Goal: Task Accomplishment & Management: Use online tool/utility

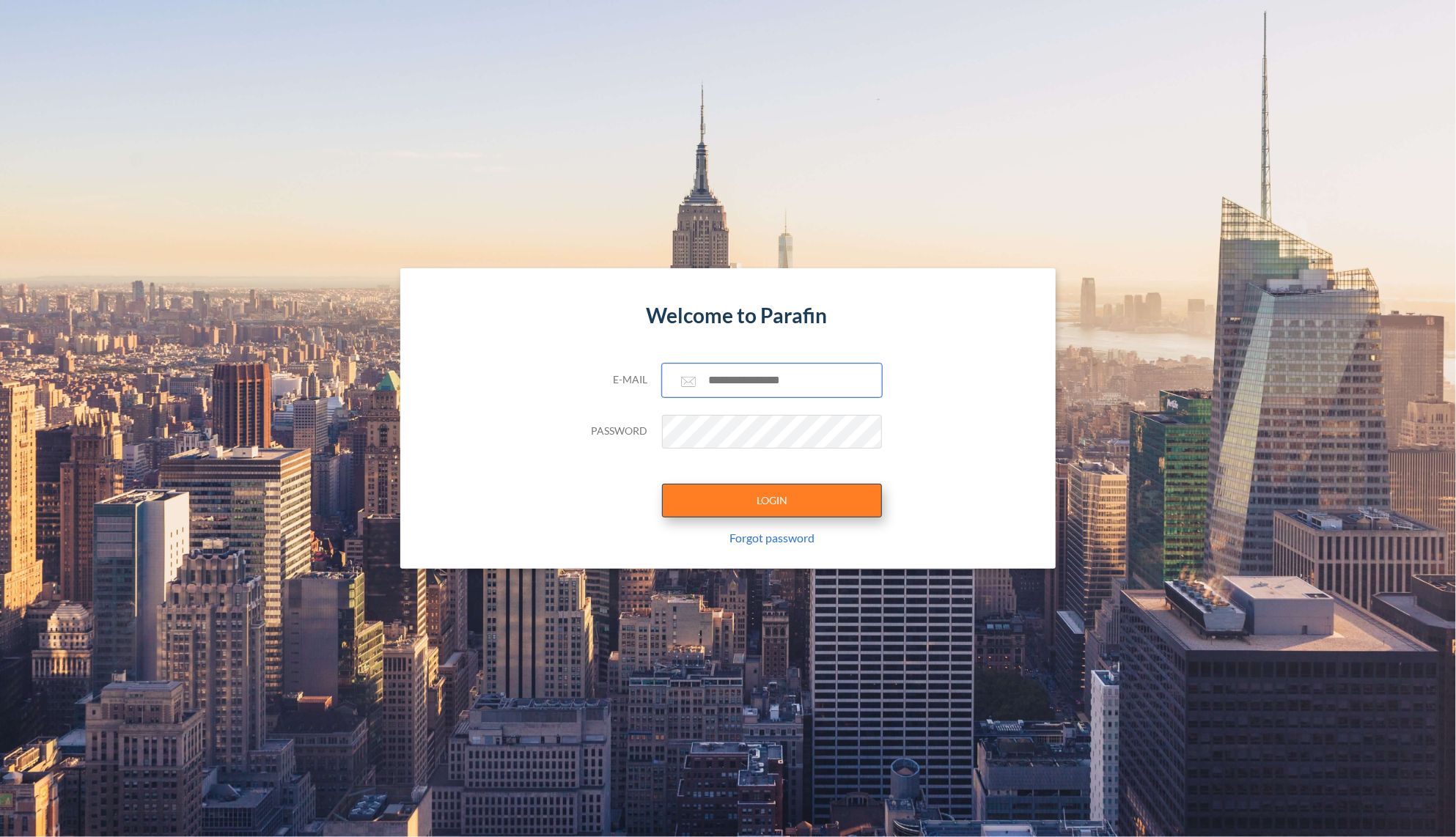
type input "**********"
click at [754, 504] on button "LOGIN" at bounding box center [772, 500] width 220 height 33
type input "**********"
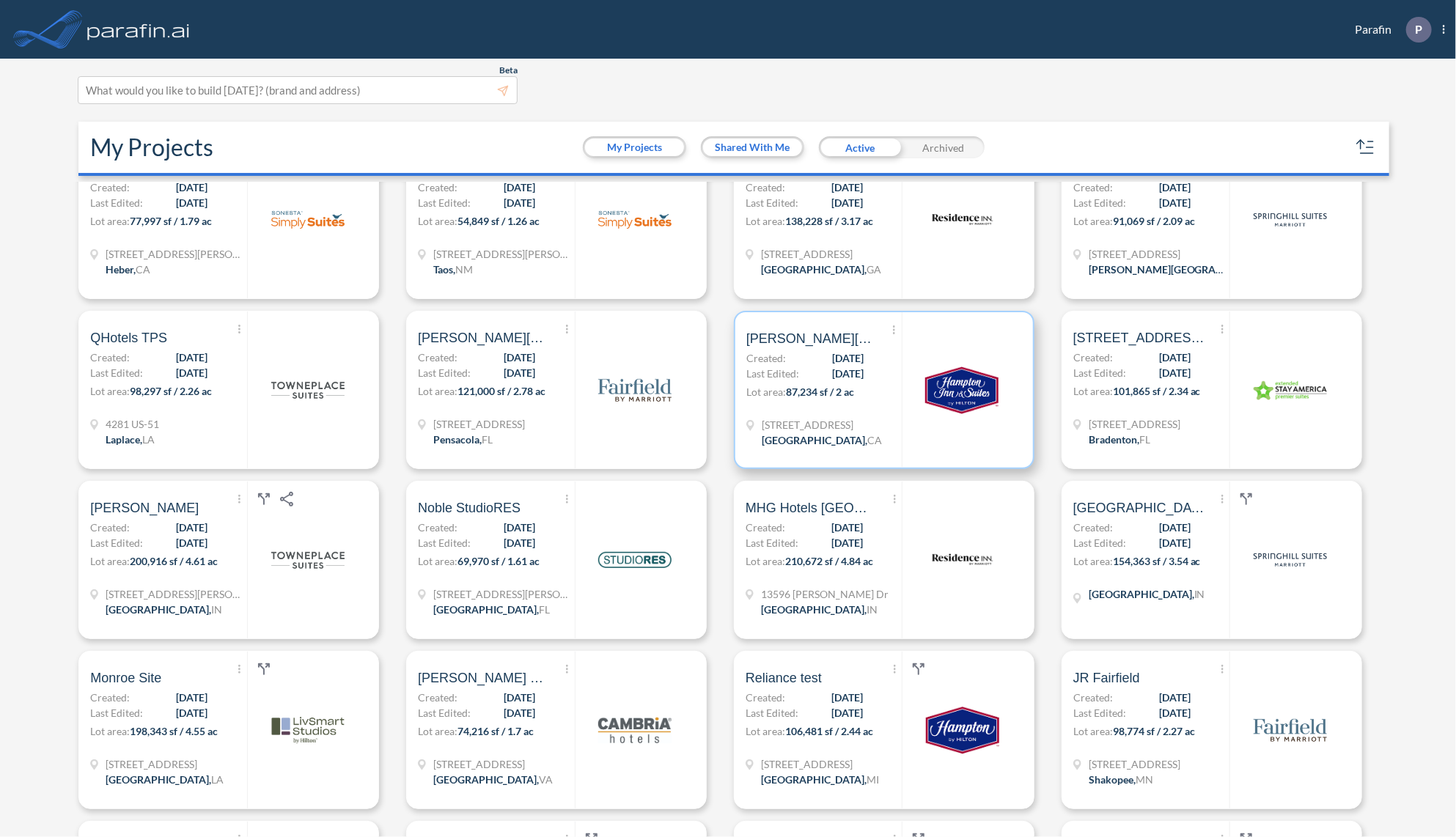
scroll to position [762, 0]
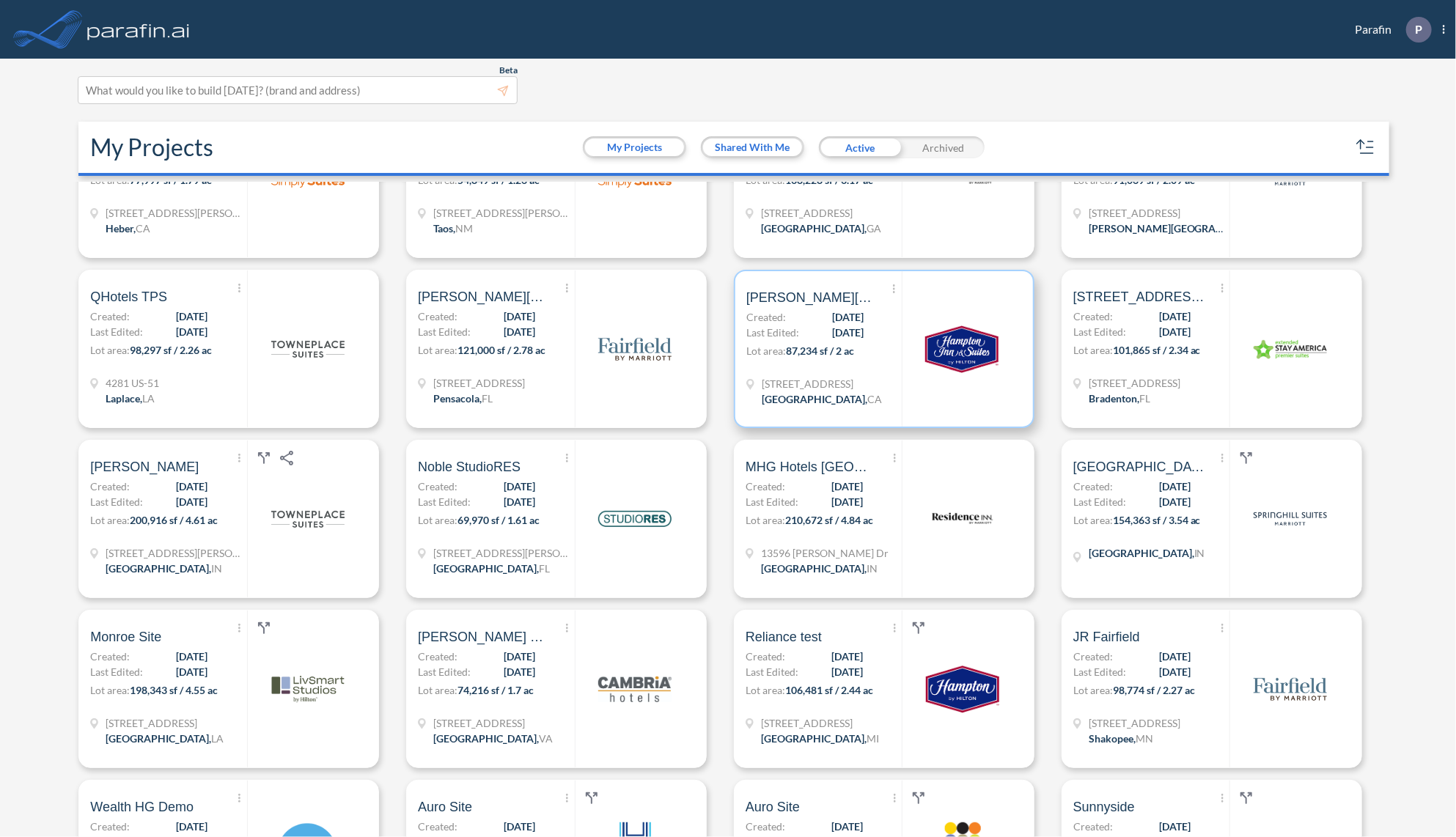
click at [832, 337] on span "07/25/2025" at bounding box center [848, 333] width 32 height 16
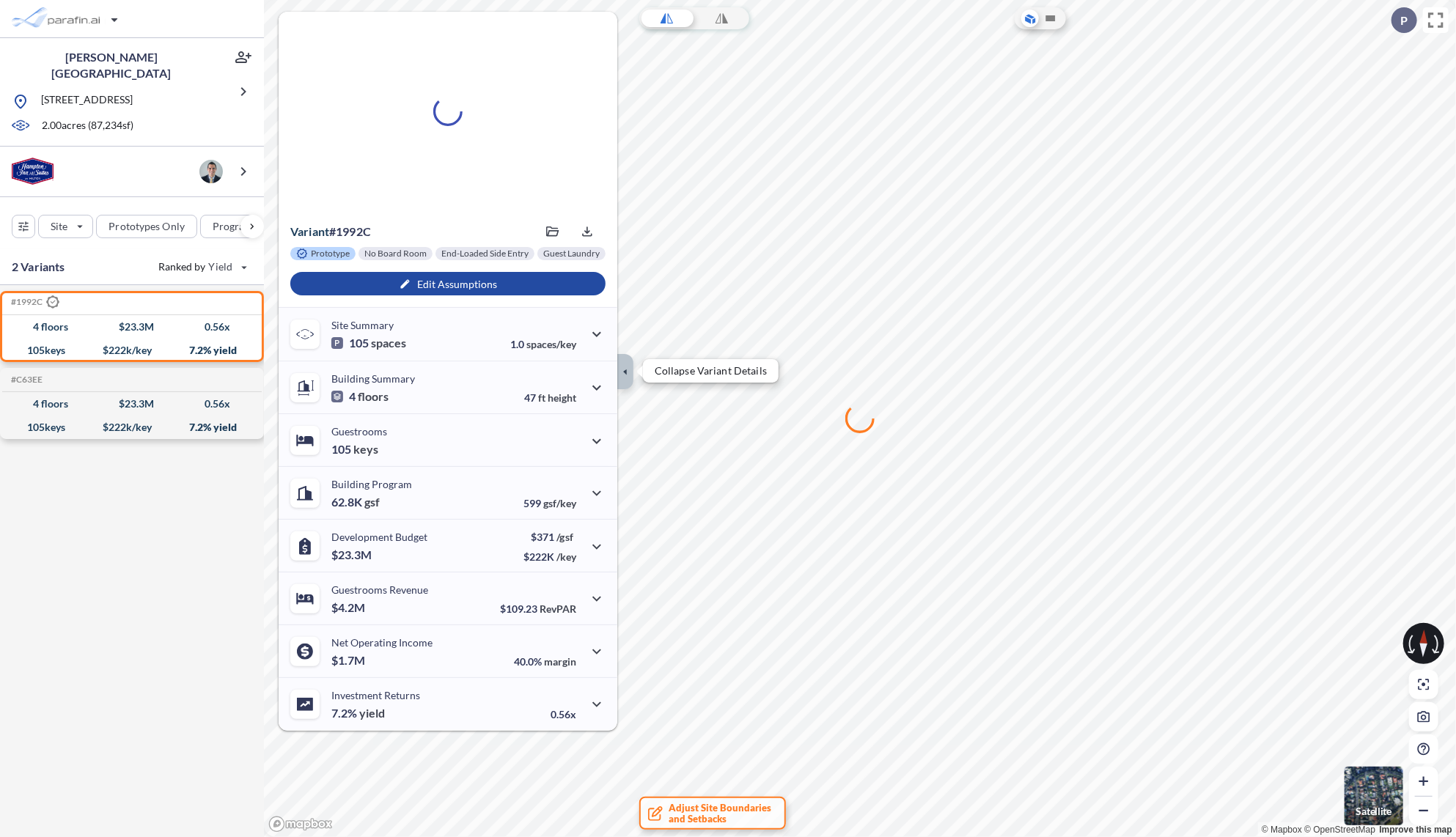
click at [625, 379] on button "button" at bounding box center [625, 371] width 16 height 35
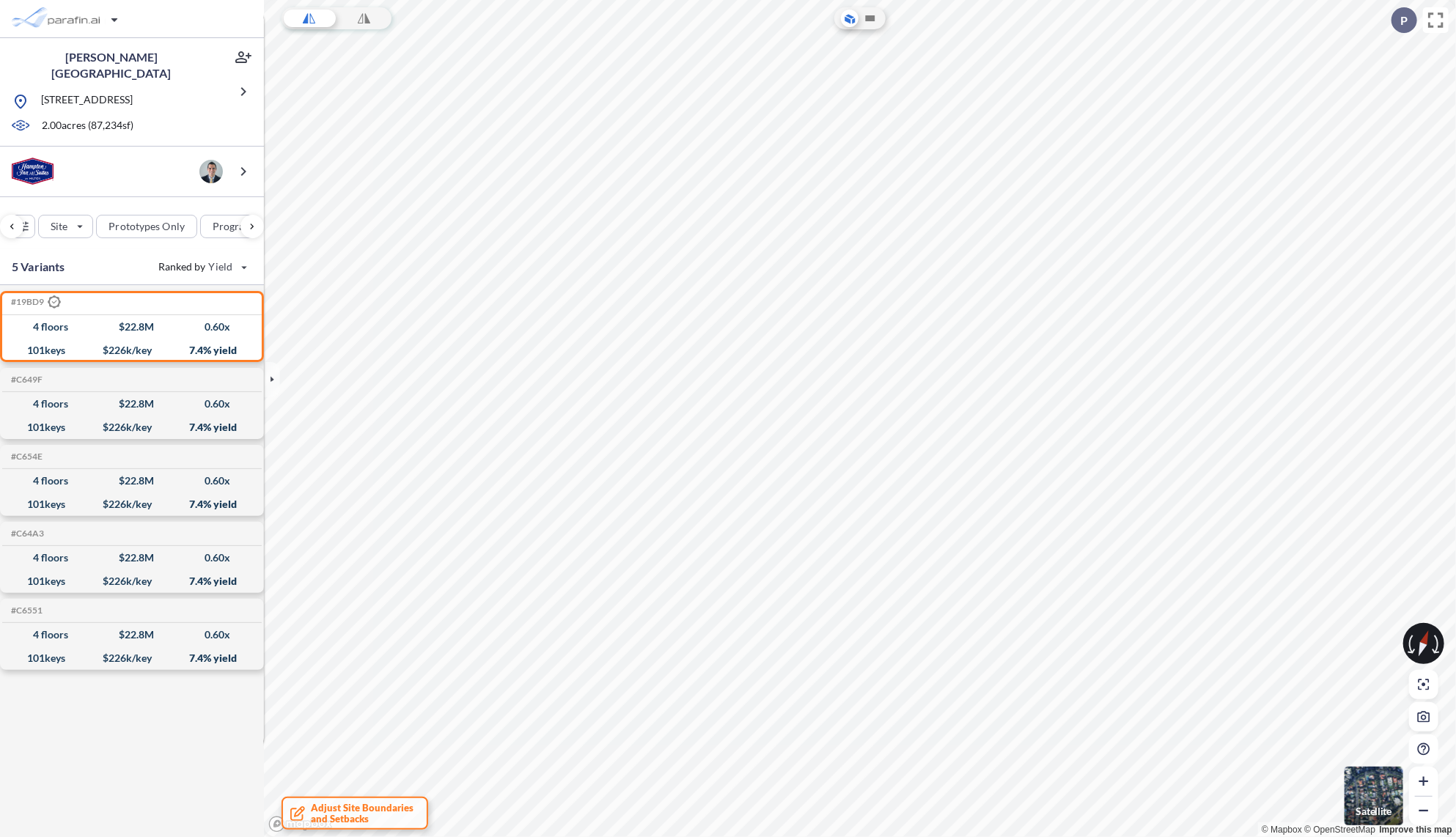
scroll to position [0, 134]
click at [1369, 789] on img "button" at bounding box center [1373, 796] width 58 height 58
click at [333, 809] on span "Adjust Site Boundaries and Setbacks" at bounding box center [362, 814] width 103 height 22
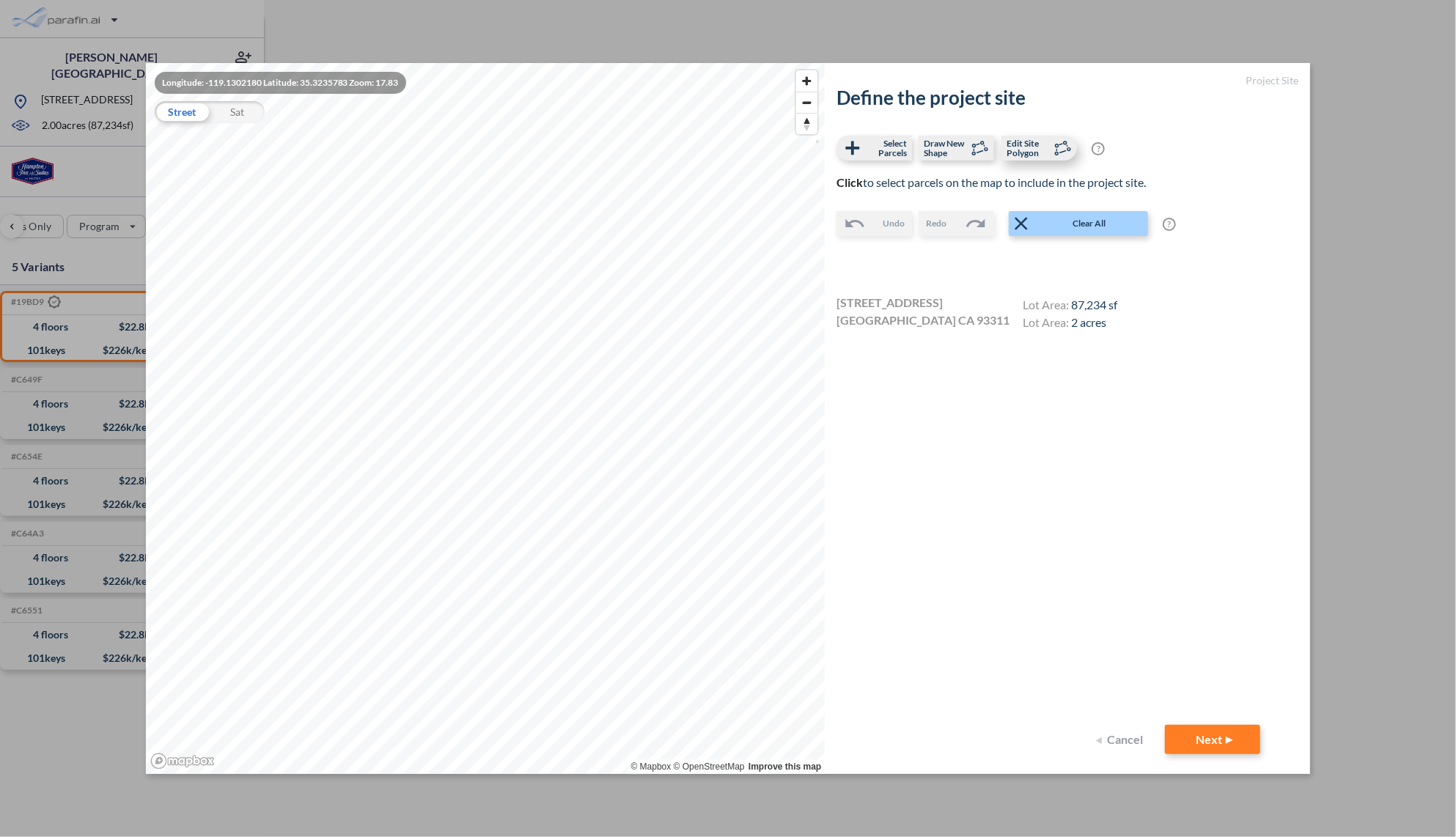
click at [1033, 141] on span "Edit Site Polygon" at bounding box center [1028, 148] width 44 height 19
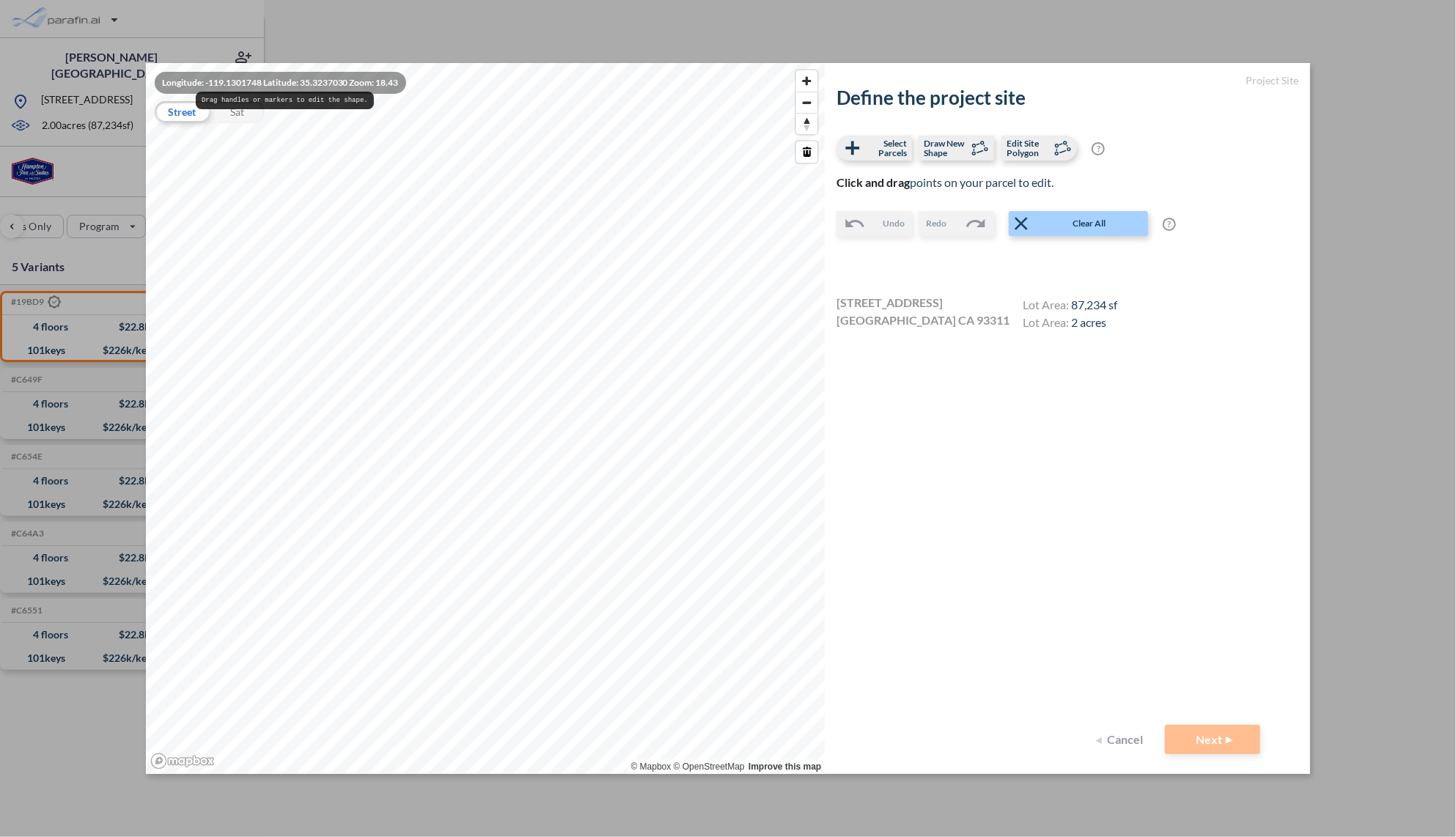
click at [243, 106] on pre "Drag handles or markers to edit the shape." at bounding box center [284, 100] width 178 height 18
click at [229, 114] on div "Sat" at bounding box center [237, 112] width 55 height 22
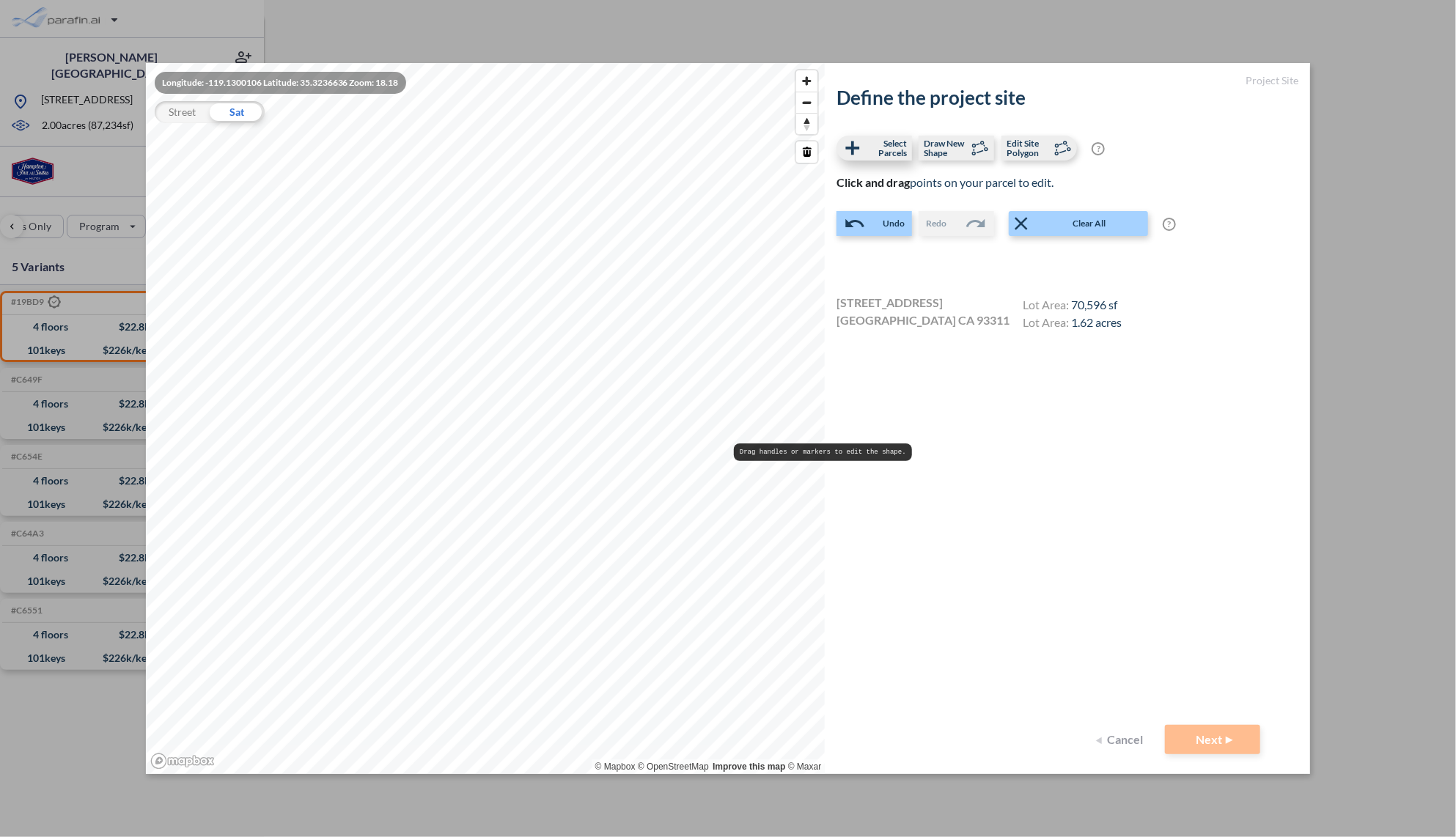
click at [868, 153] on span "Select Parcels" at bounding box center [885, 148] width 44 height 19
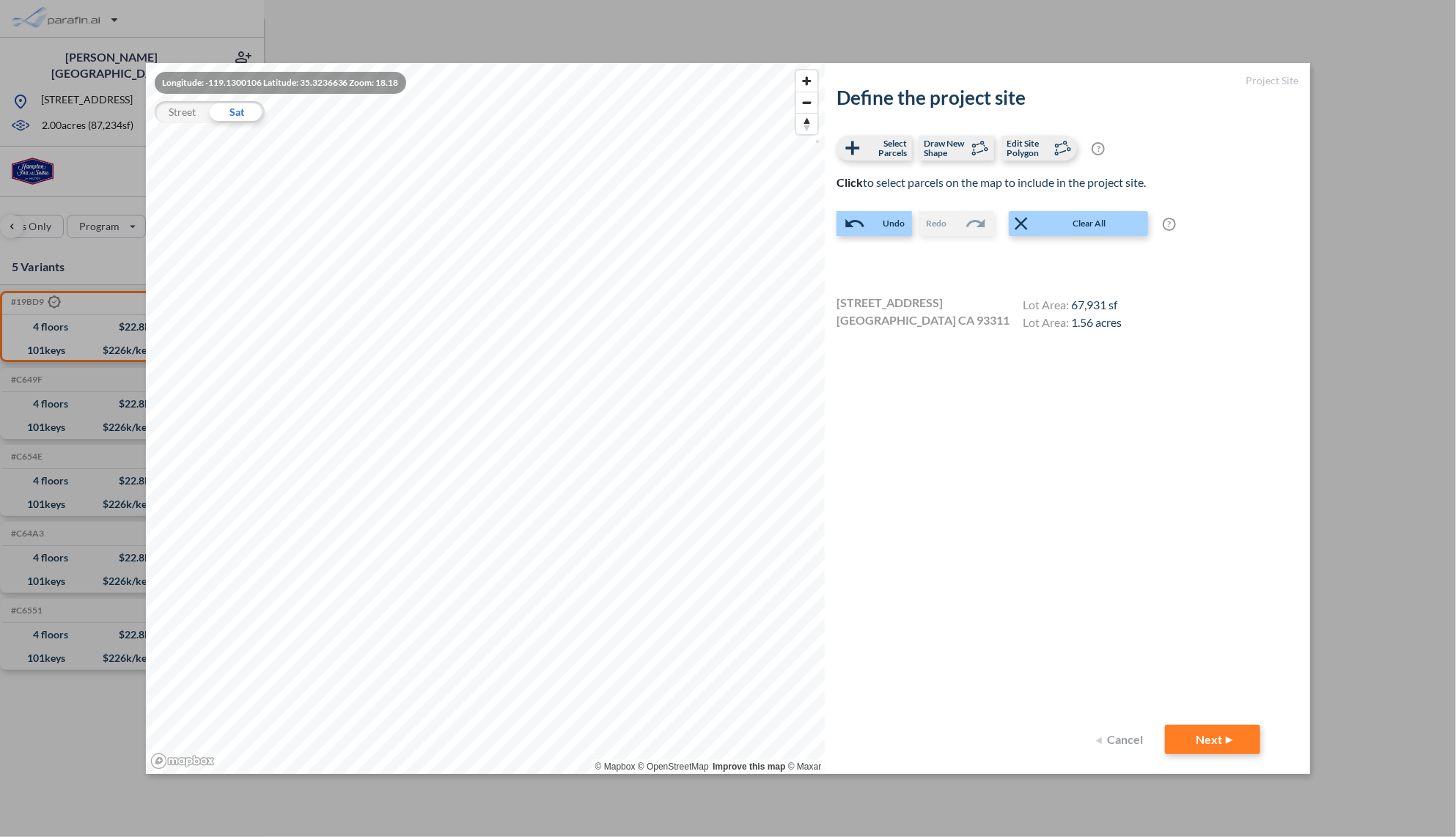
click at [179, 110] on div "Street" at bounding box center [182, 112] width 55 height 22
click at [1038, 154] on span "Edit Site Polygon" at bounding box center [1028, 148] width 44 height 19
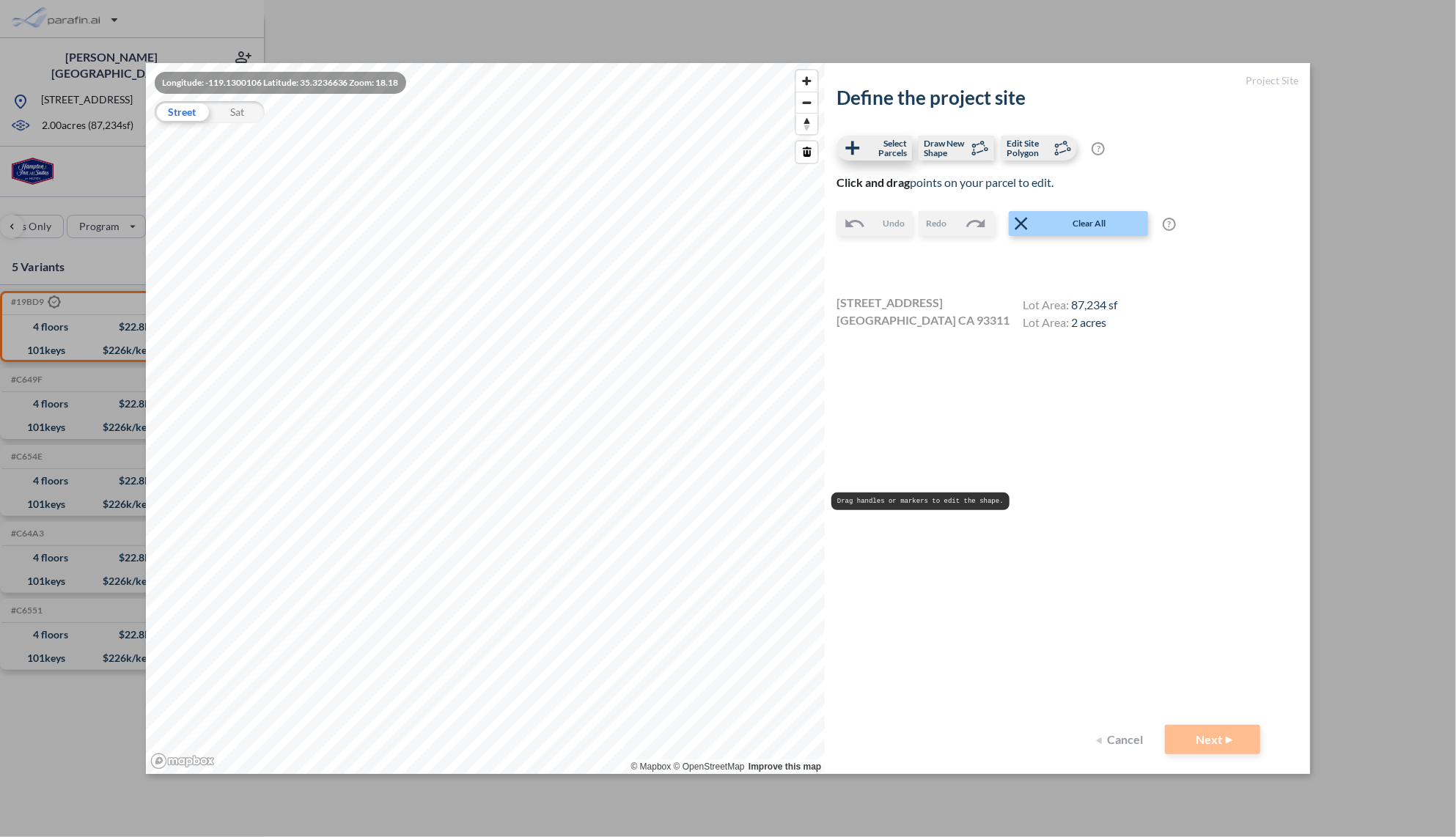
click at [895, 149] on span "Select Parcels" at bounding box center [885, 148] width 44 height 19
click at [1033, 144] on span "Edit Site Polygon" at bounding box center [1028, 148] width 44 height 19
click at [891, 140] on label "Select Parcels" at bounding box center [873, 148] width 75 height 25
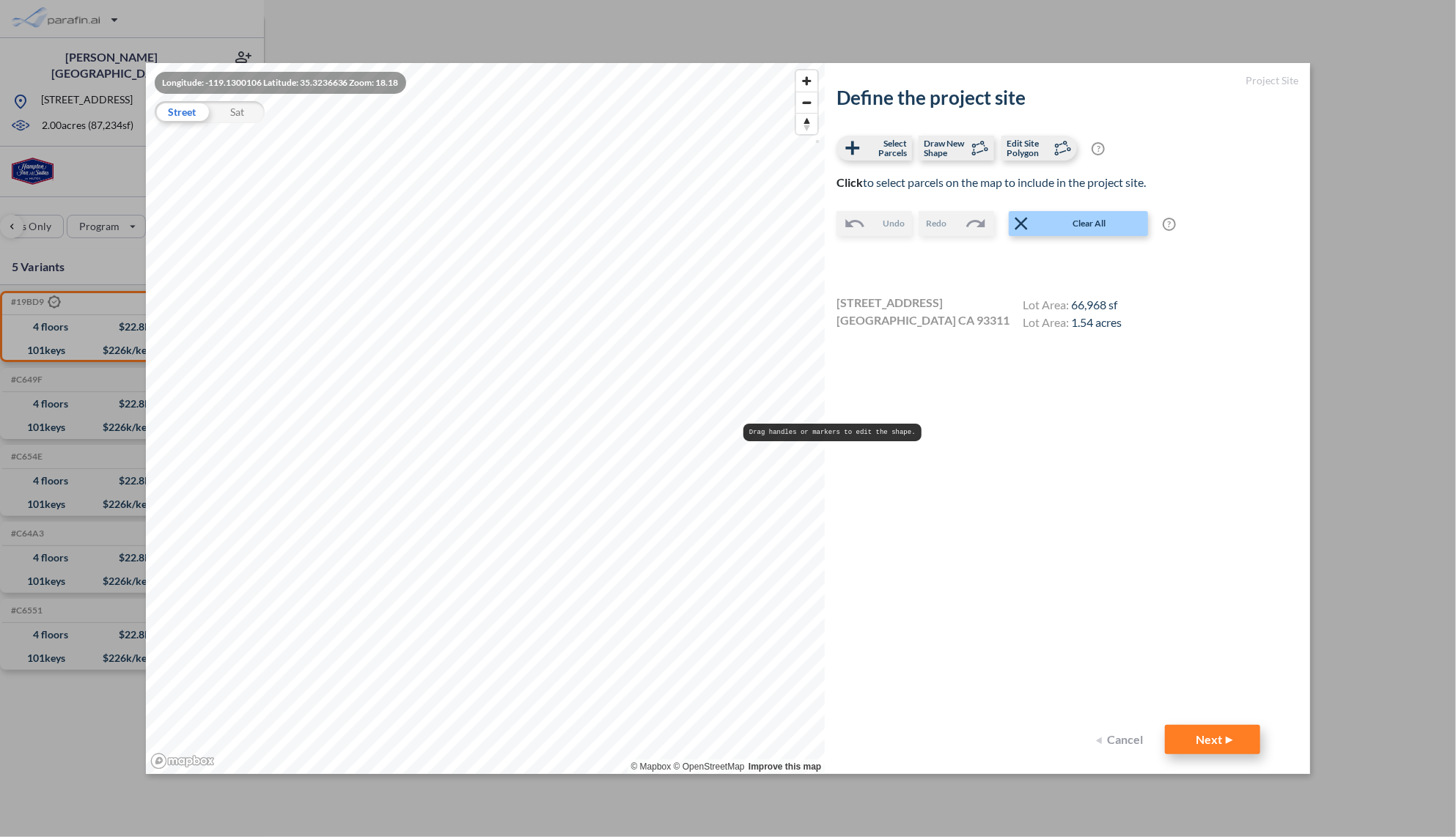
click at [1212, 745] on button "Next" at bounding box center [1212, 740] width 96 height 30
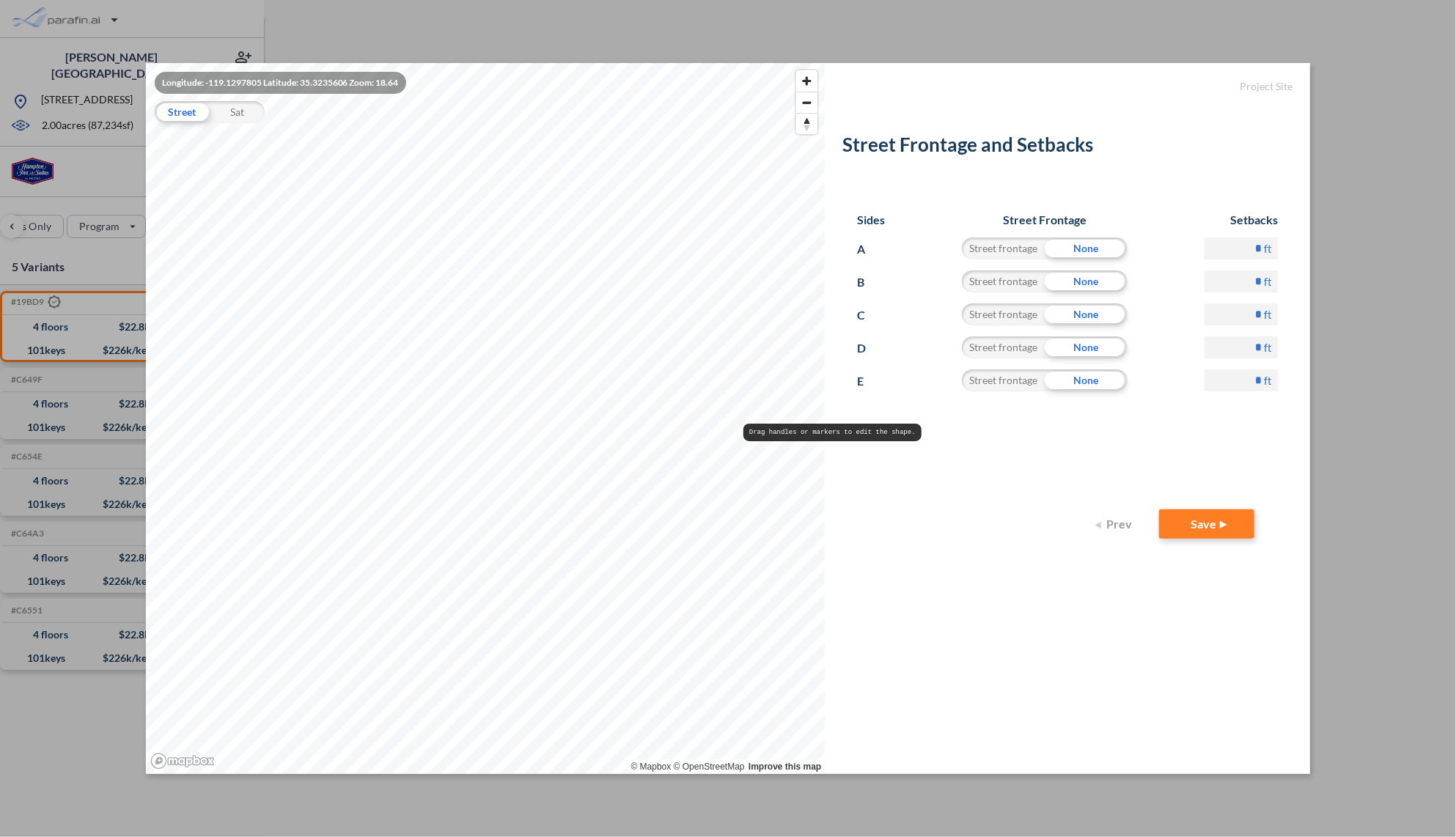
click at [1190, 539] on form "Project Site Street Frontage and Setbacks Sides Street Frontage Setbacks A Stre…" at bounding box center [1067, 419] width 486 height 712
click at [1196, 522] on button "Save" at bounding box center [1207, 525] width 96 height 30
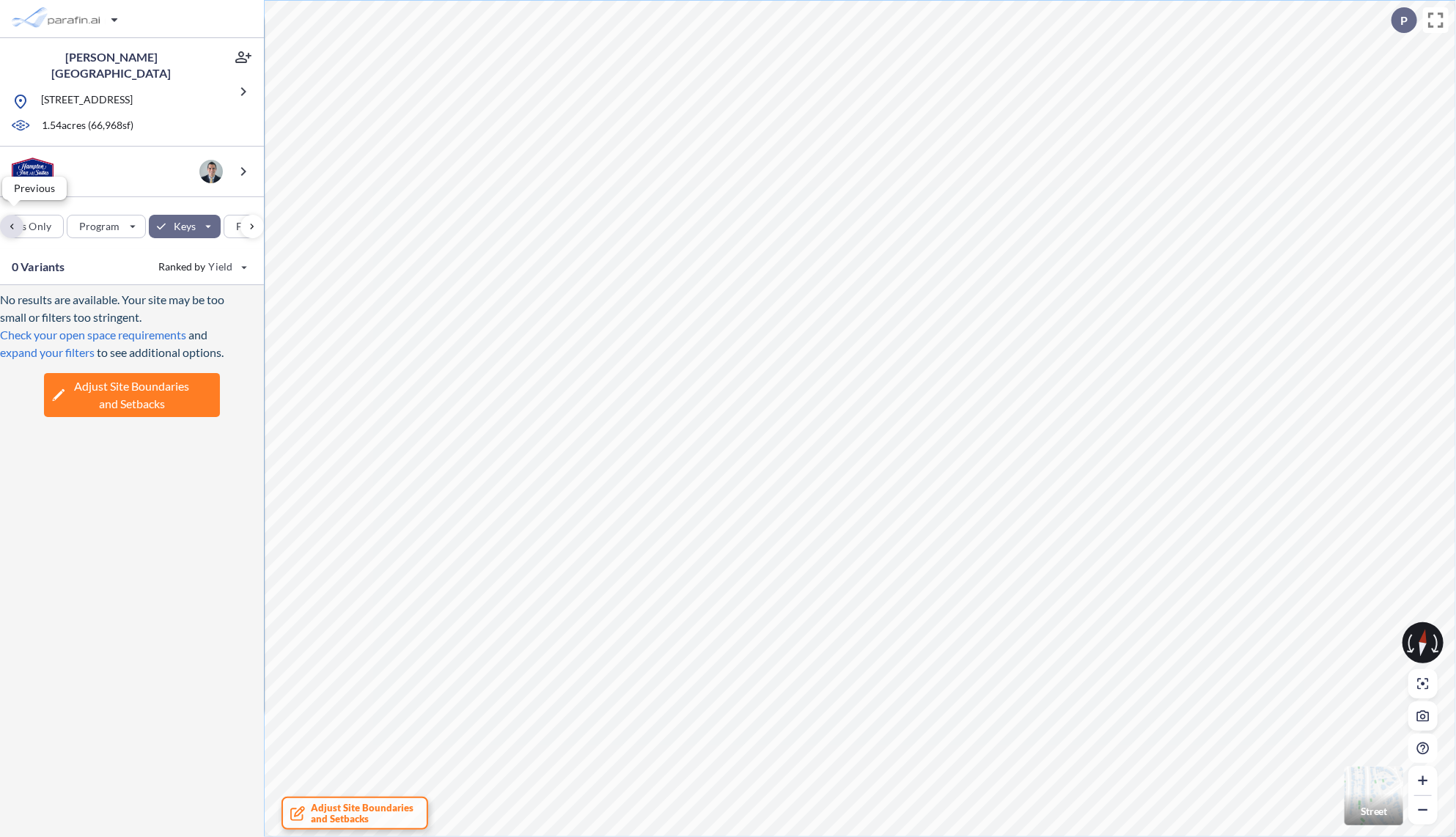
click at [10, 222] on div "button" at bounding box center [12, 226] width 23 height 23
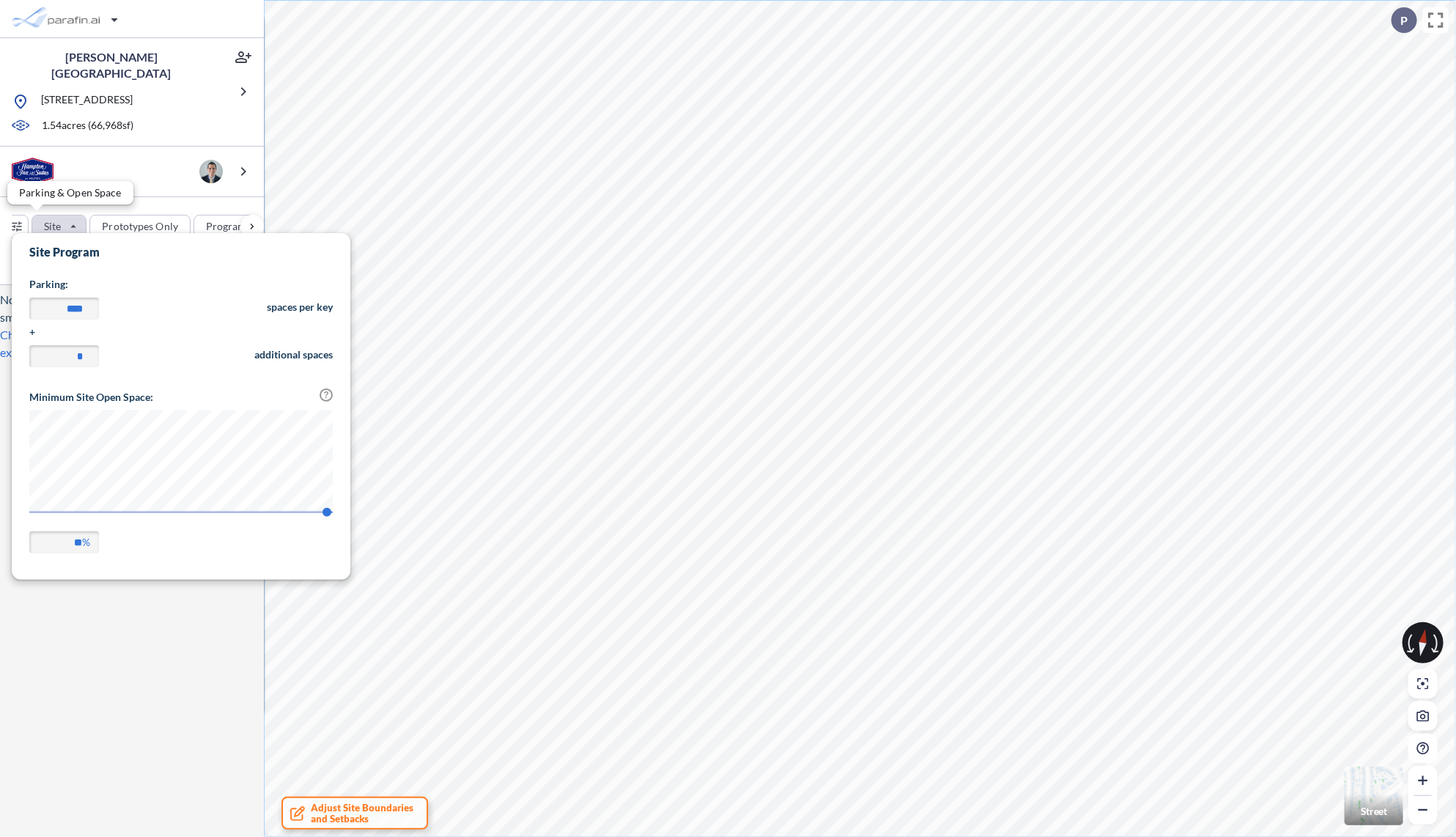
scroll to position [0, 0]
click at [79, 308] on input "****" at bounding box center [64, 309] width 70 height 22
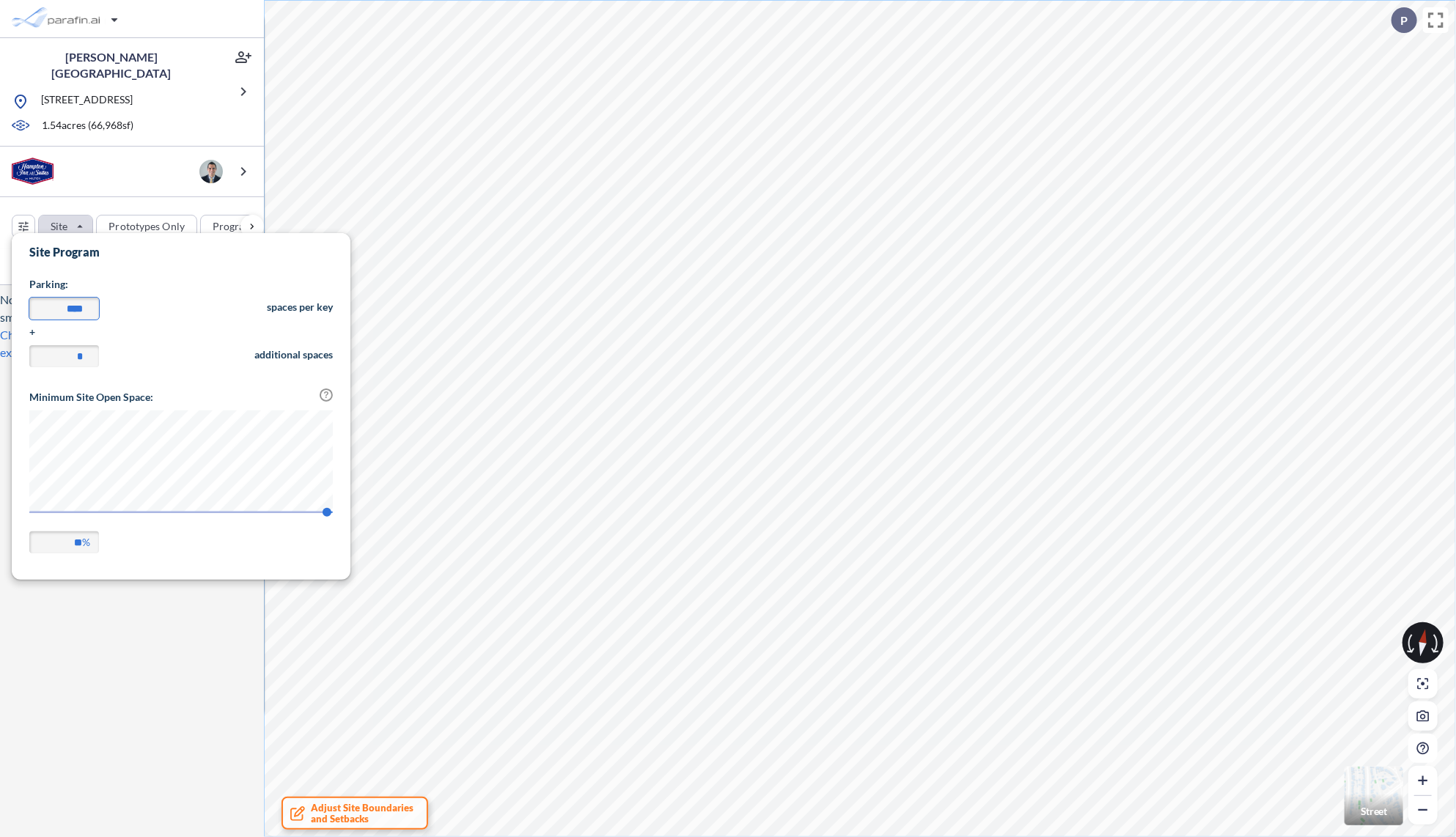
click at [79, 308] on input "****" at bounding box center [64, 309] width 70 height 22
type input "***"
click at [135, 673] on div "No results are available. Your site may be too small or filters too stringent. …" at bounding box center [132, 563] width 264 height 557
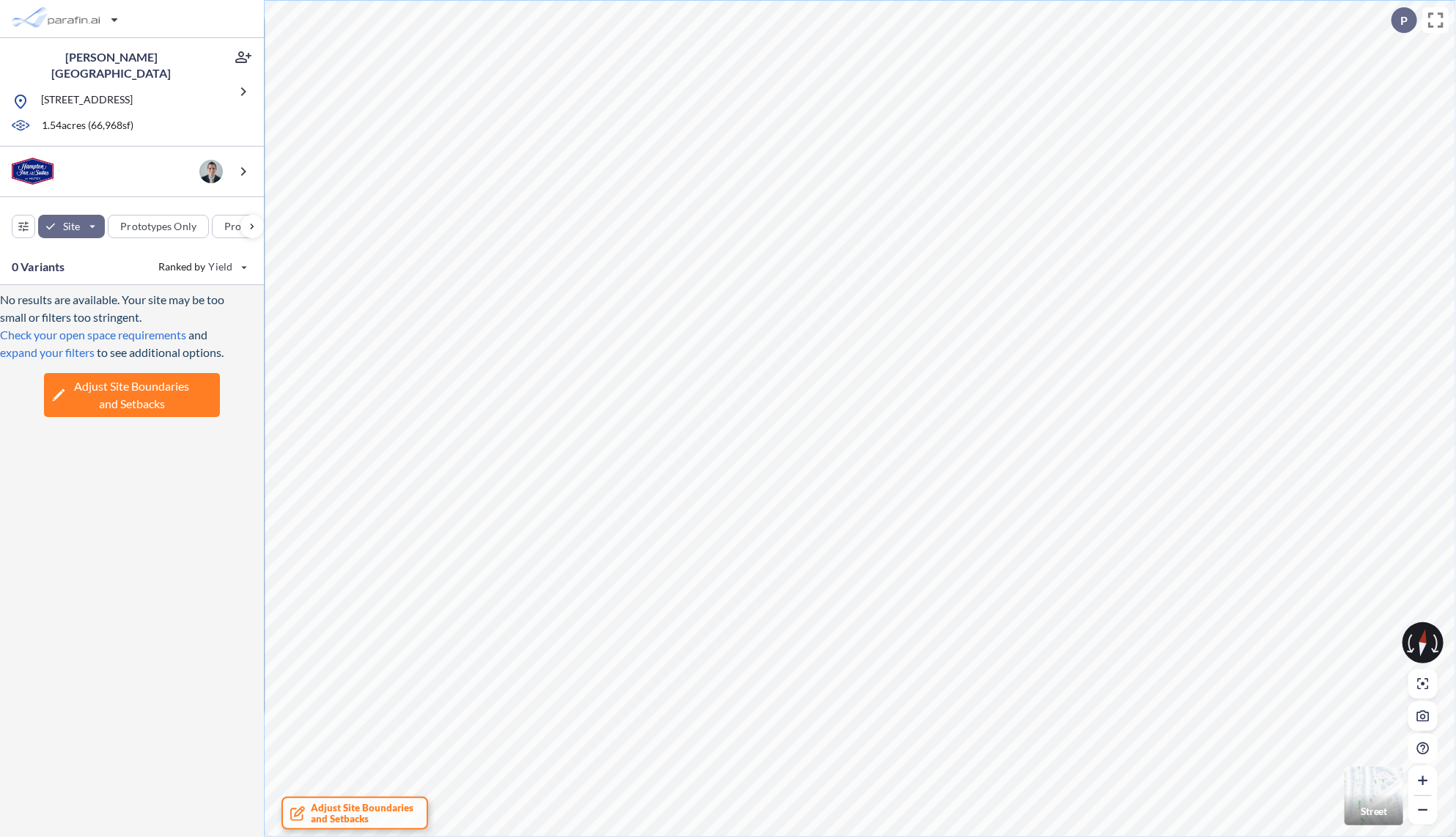
click at [195, 606] on div "No results are available. Your site may be too small or filters too stringent. …" at bounding box center [132, 563] width 264 height 557
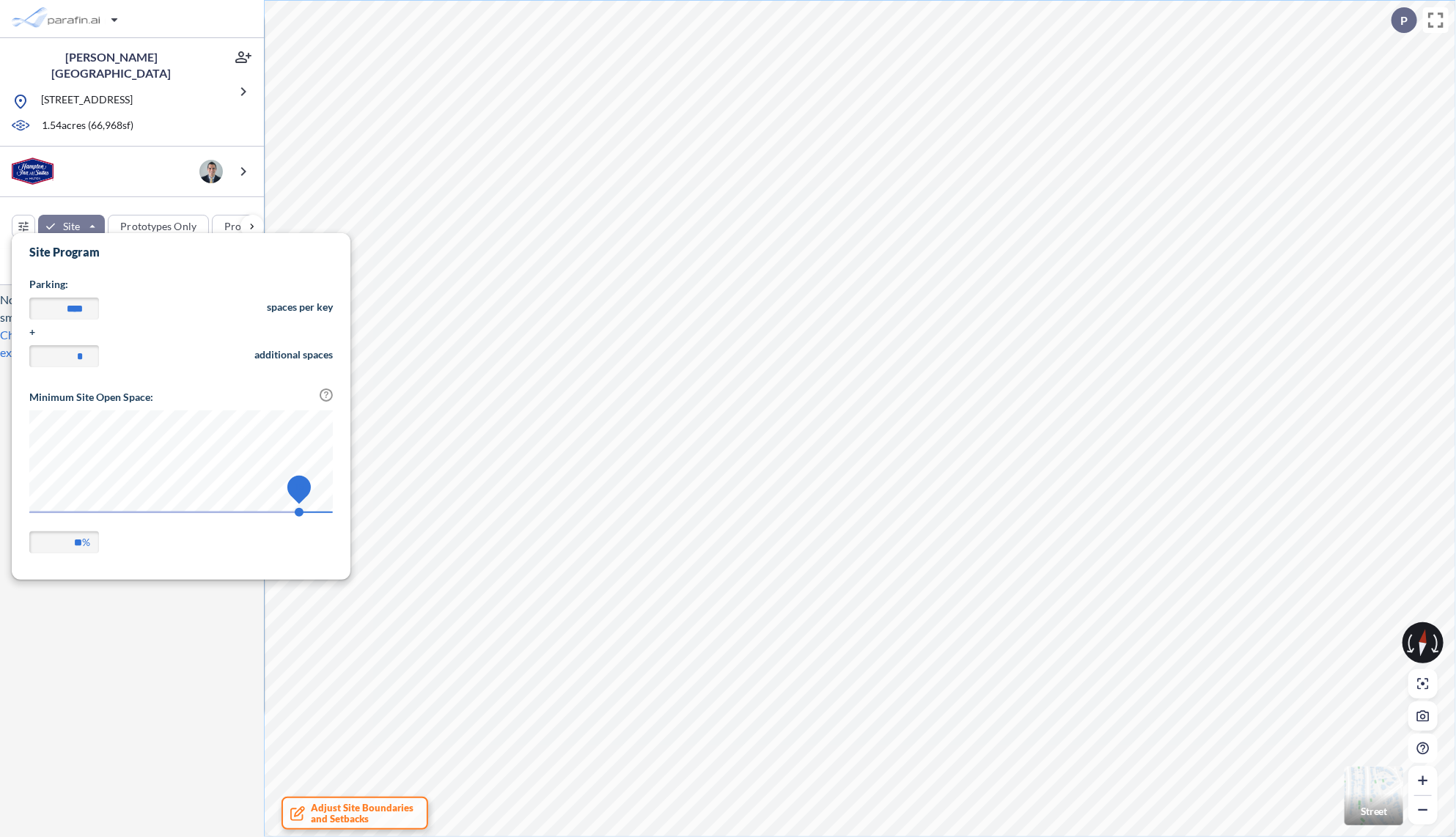
type input "**"
drag, startPoint x: 322, startPoint y: 513, endPoint x: 301, endPoint y: 513, distance: 21.0
click at [301, 513] on span "15" at bounding box center [298, 512] width 9 height 9
click at [155, 706] on div "No results are available. Your site may be too small or filters too stringent. …" at bounding box center [132, 563] width 264 height 557
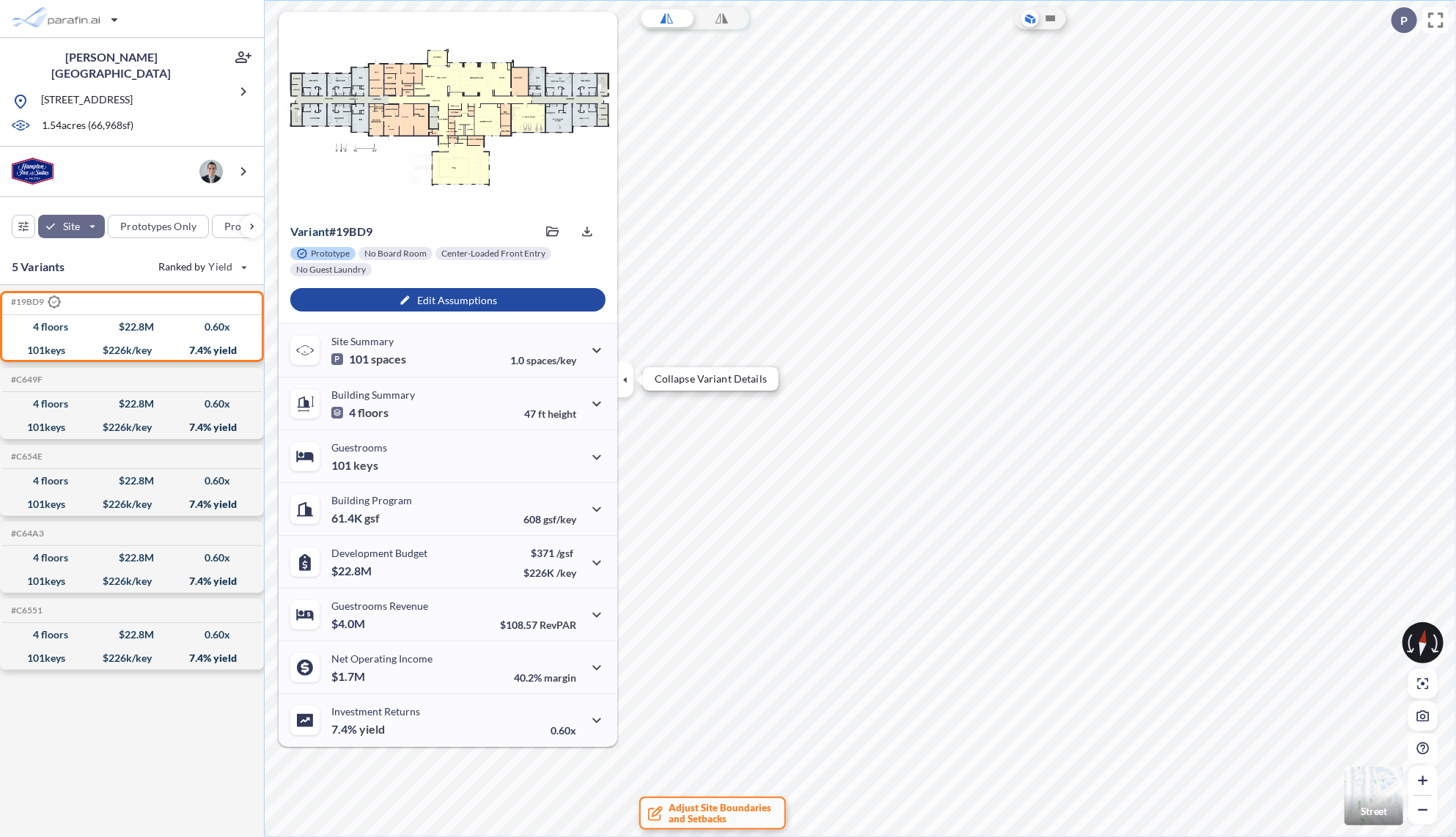
click at [628, 376] on icon "button" at bounding box center [625, 379] width 16 height 16
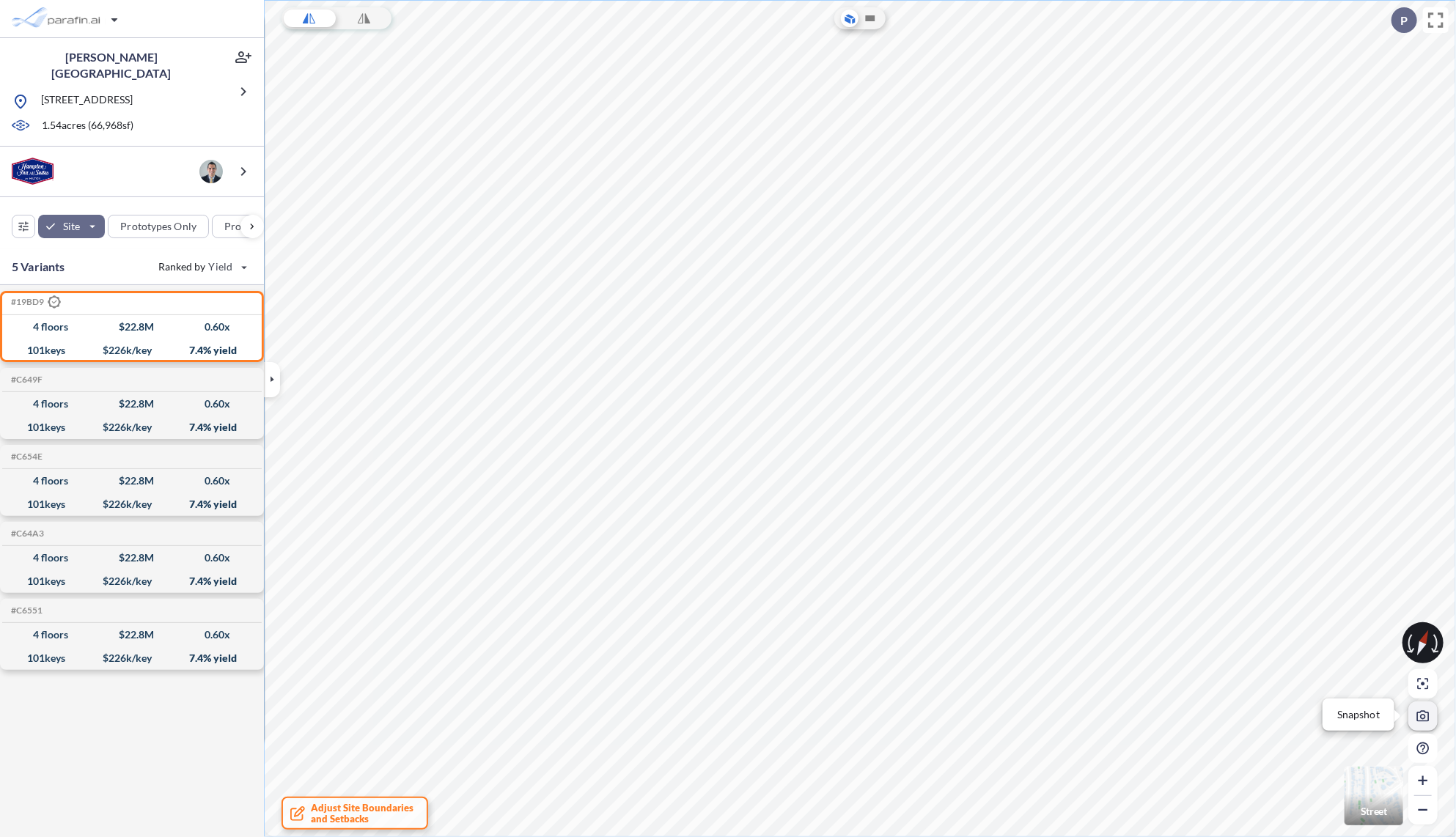
click at [1417, 714] on icon "button" at bounding box center [1423, 717] width 12 height 11
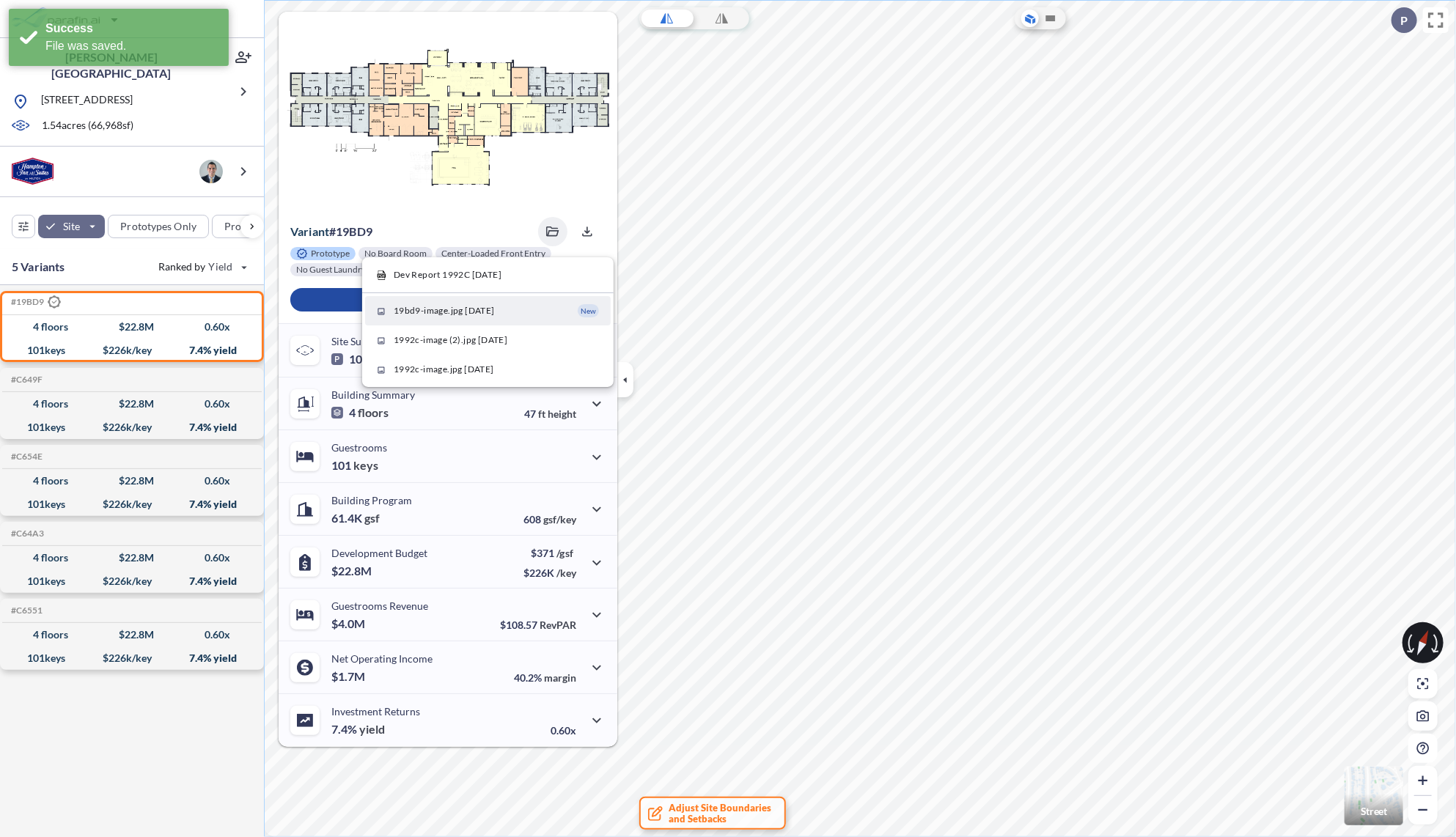
click at [455, 312] on span "19bd9-image.jpg [DATE]" at bounding box center [444, 311] width 101 height 13
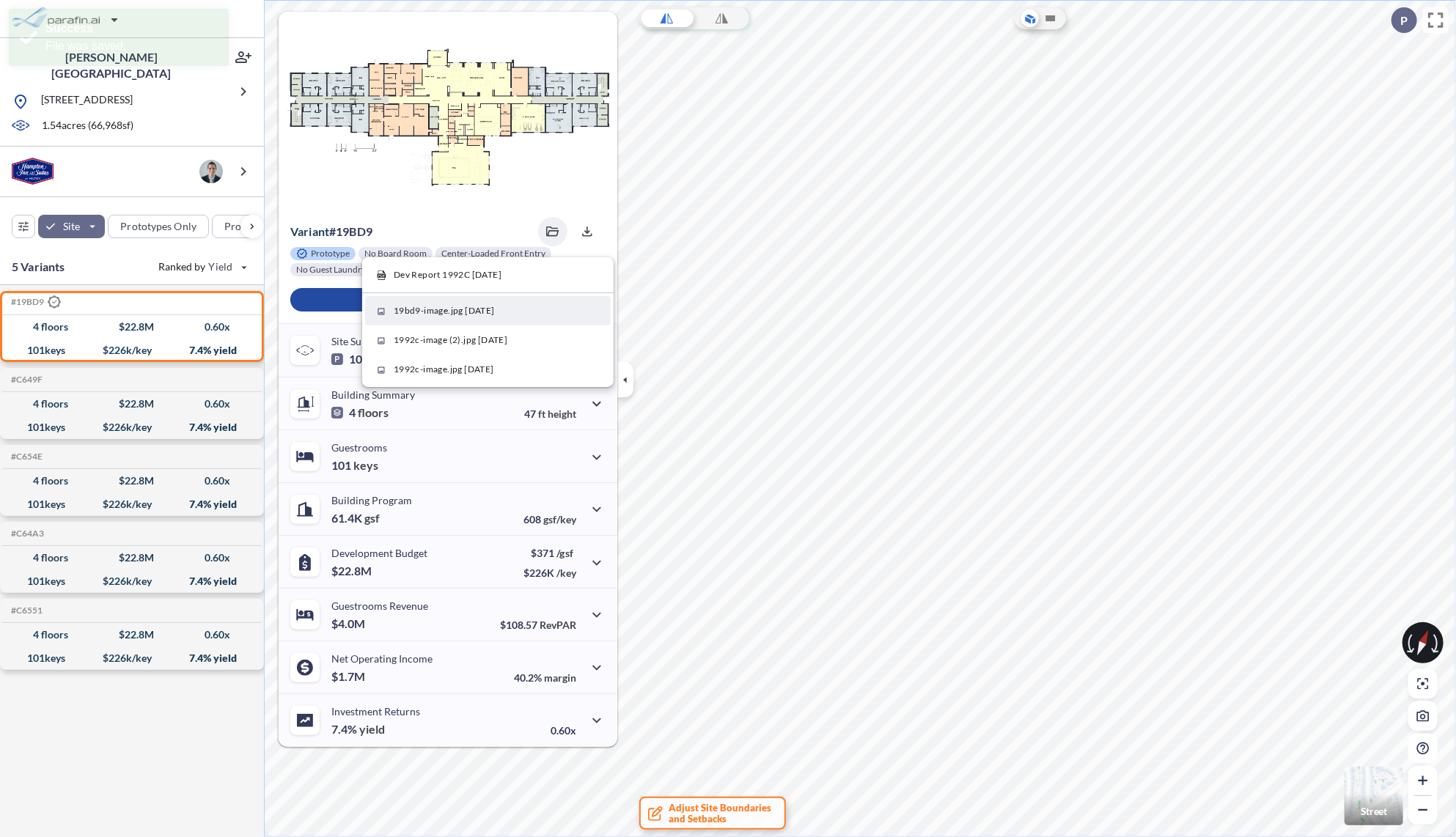
click at [448, 317] on span "19bd9-image.jpg [DATE]" at bounding box center [444, 311] width 101 height 13
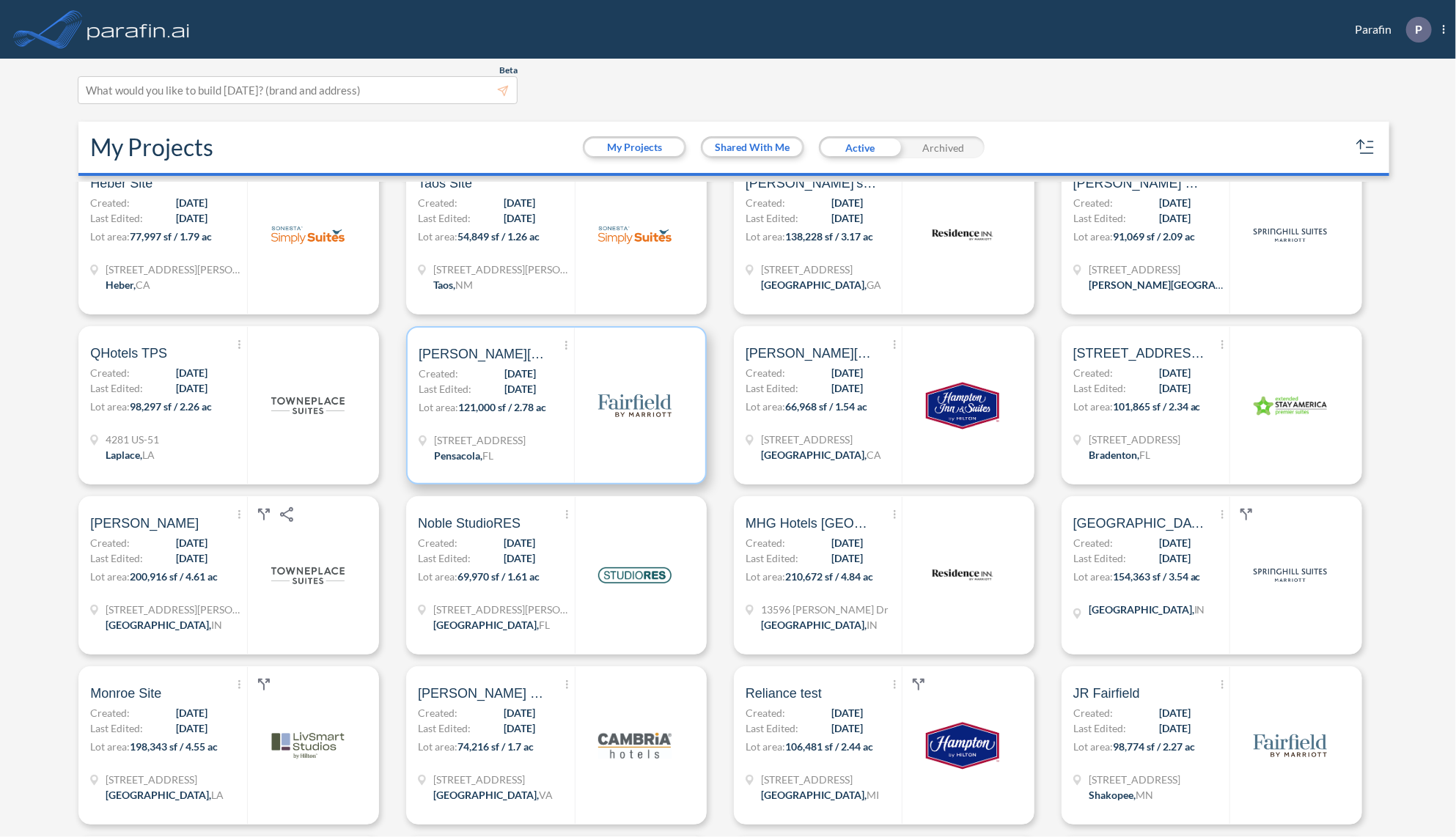
scroll to position [821, 0]
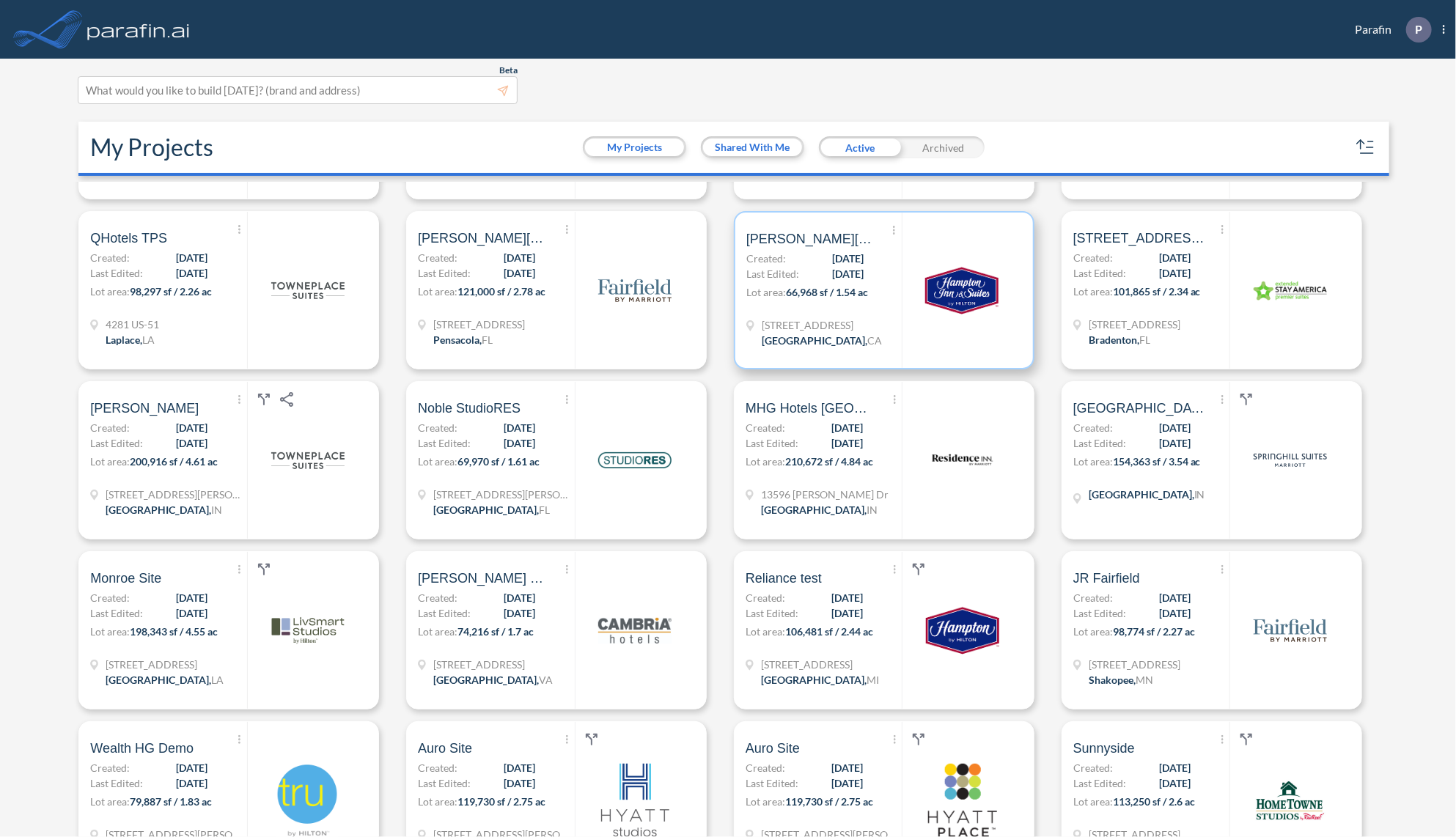
click at [875, 264] on div "Show More Created with sketchtool. Archive Reports Share a copy Bolthouse Hotel…" at bounding box center [824, 291] width 155 height 155
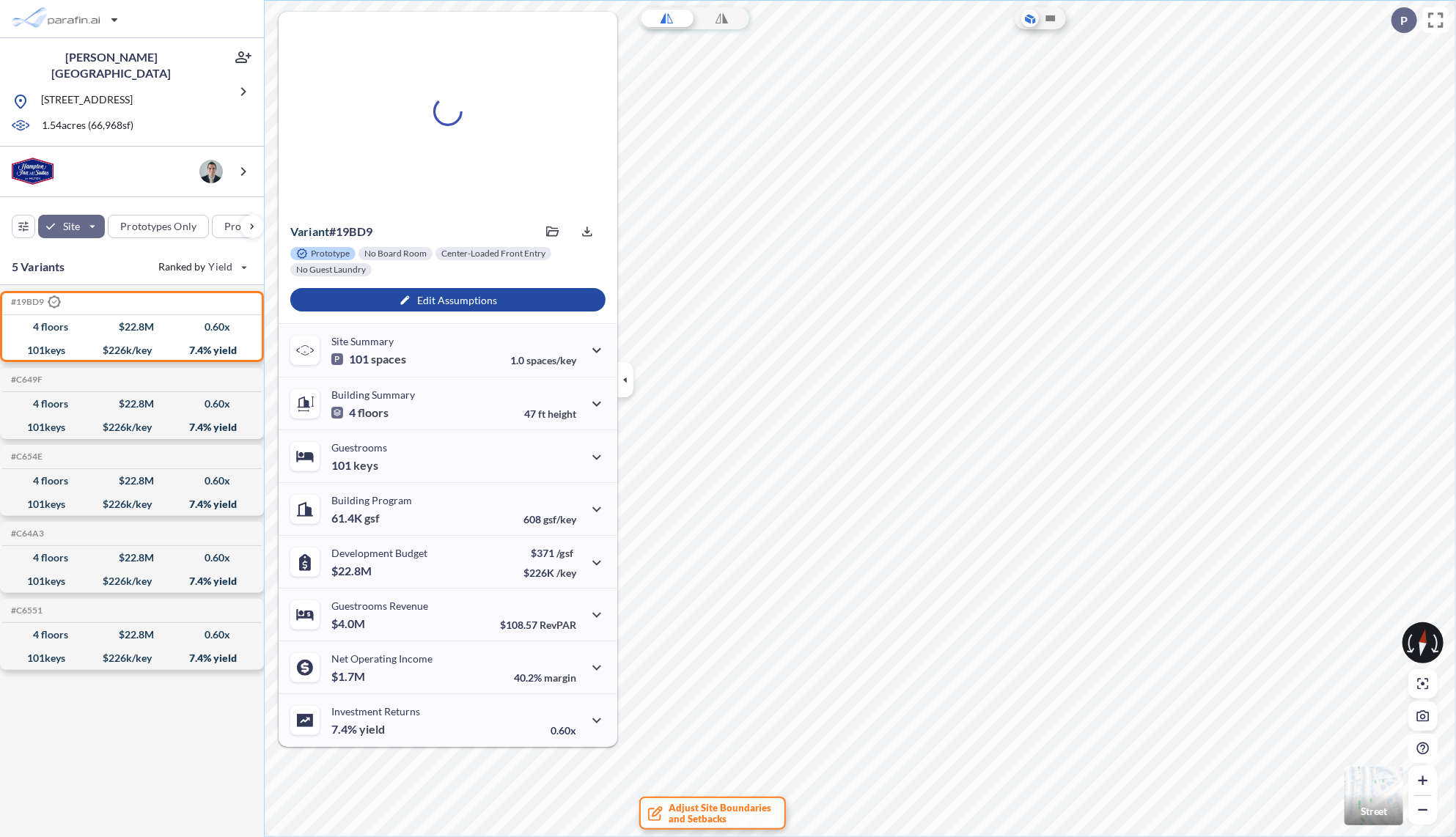
click at [626, 375] on icon "button" at bounding box center [625, 379] width 16 height 16
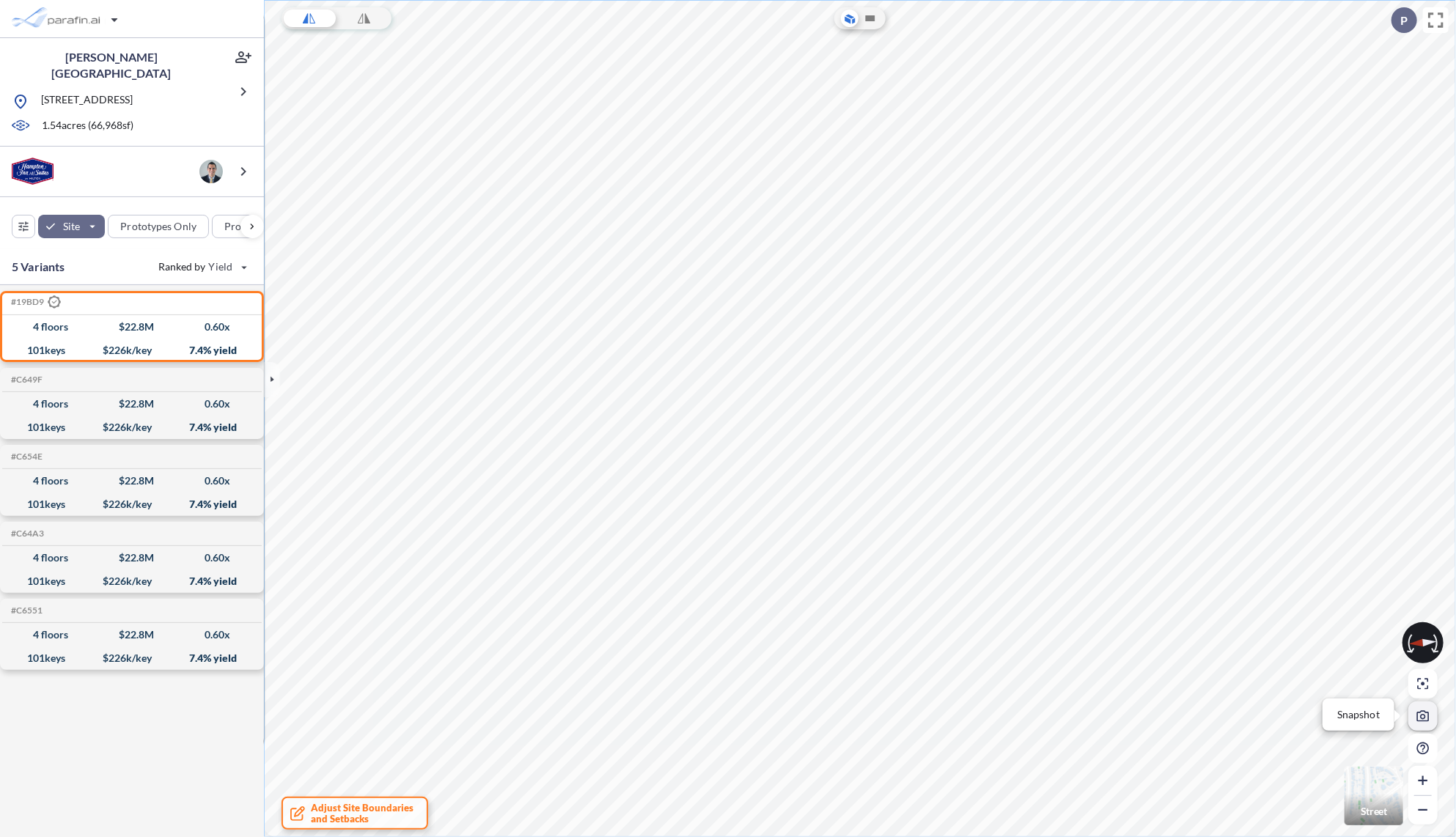
click at [1425, 724] on button "Snapshot" at bounding box center [1423, 717] width 30 height 30
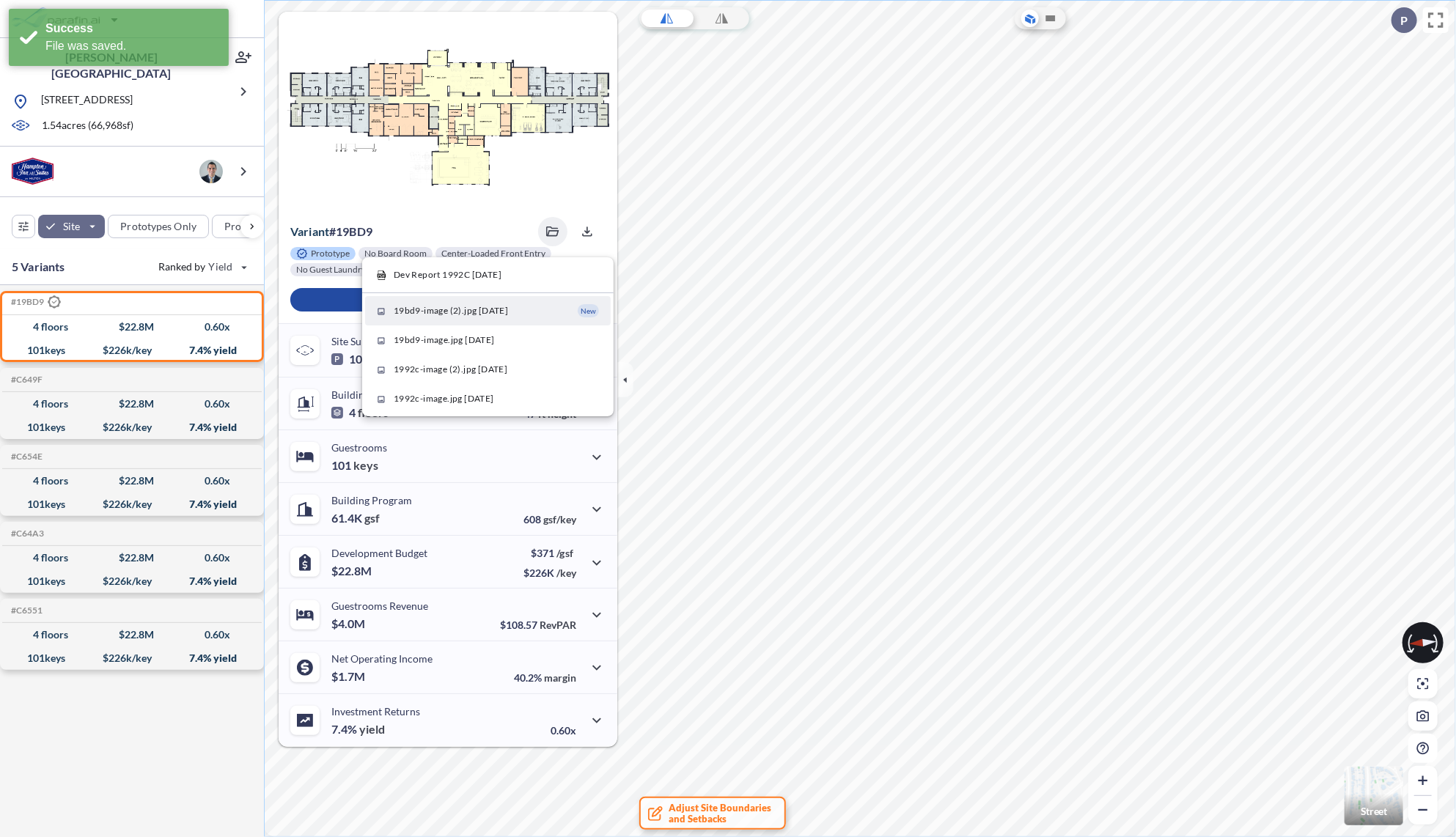
click at [482, 309] on span "19bd9-image (2).jpg [DATE]" at bounding box center [451, 311] width 114 height 13
